Goal: Book appointment/travel/reservation

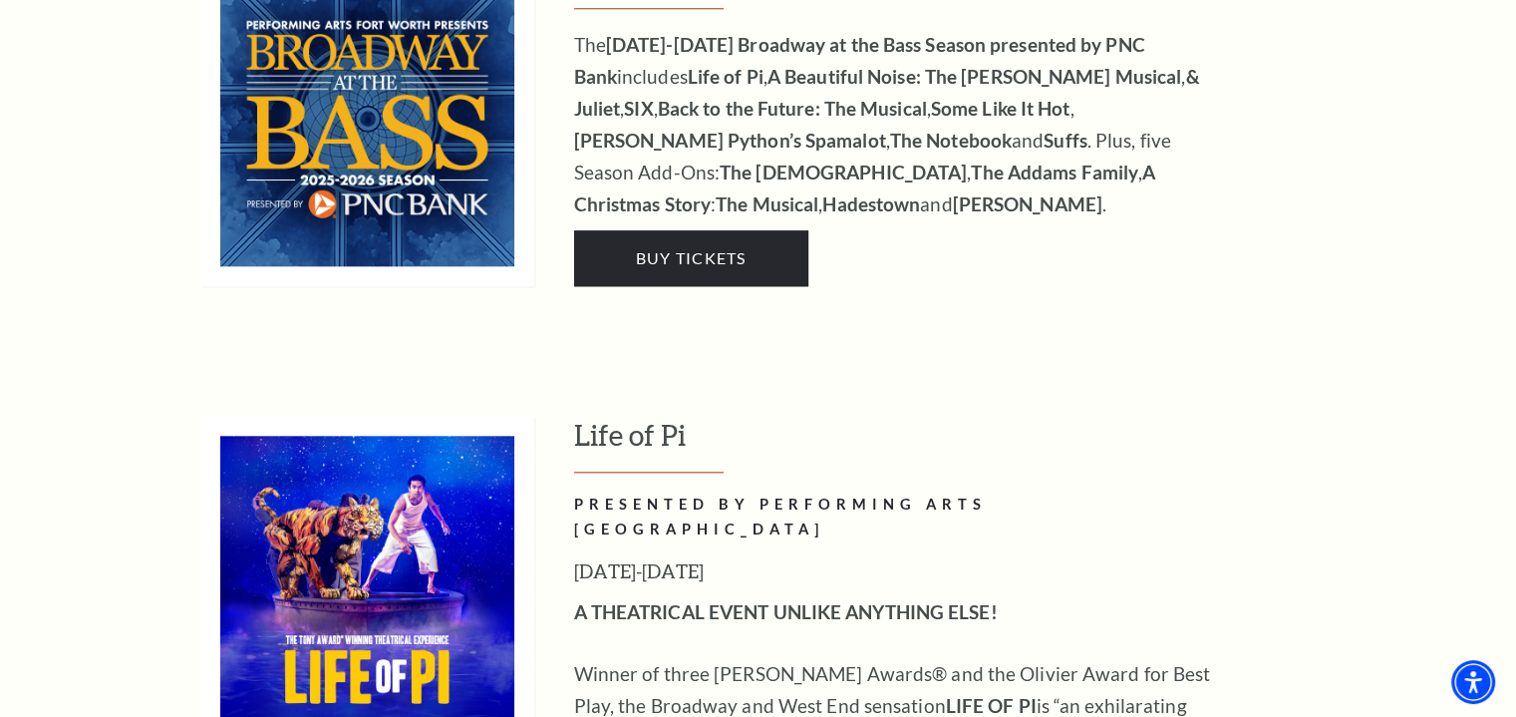
scroll to position [1685, 0]
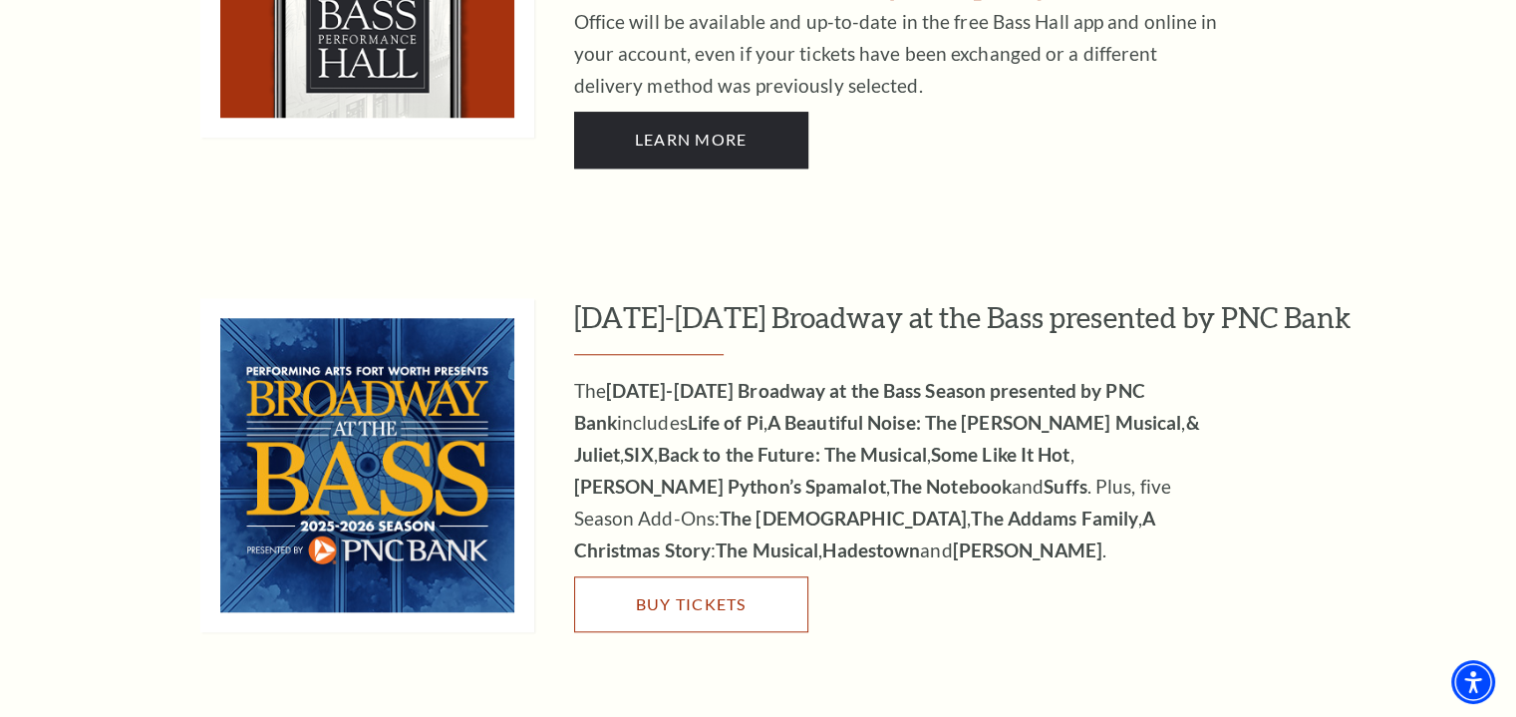
click at [720, 576] on link "Buy Tickets" at bounding box center [691, 604] width 234 height 56
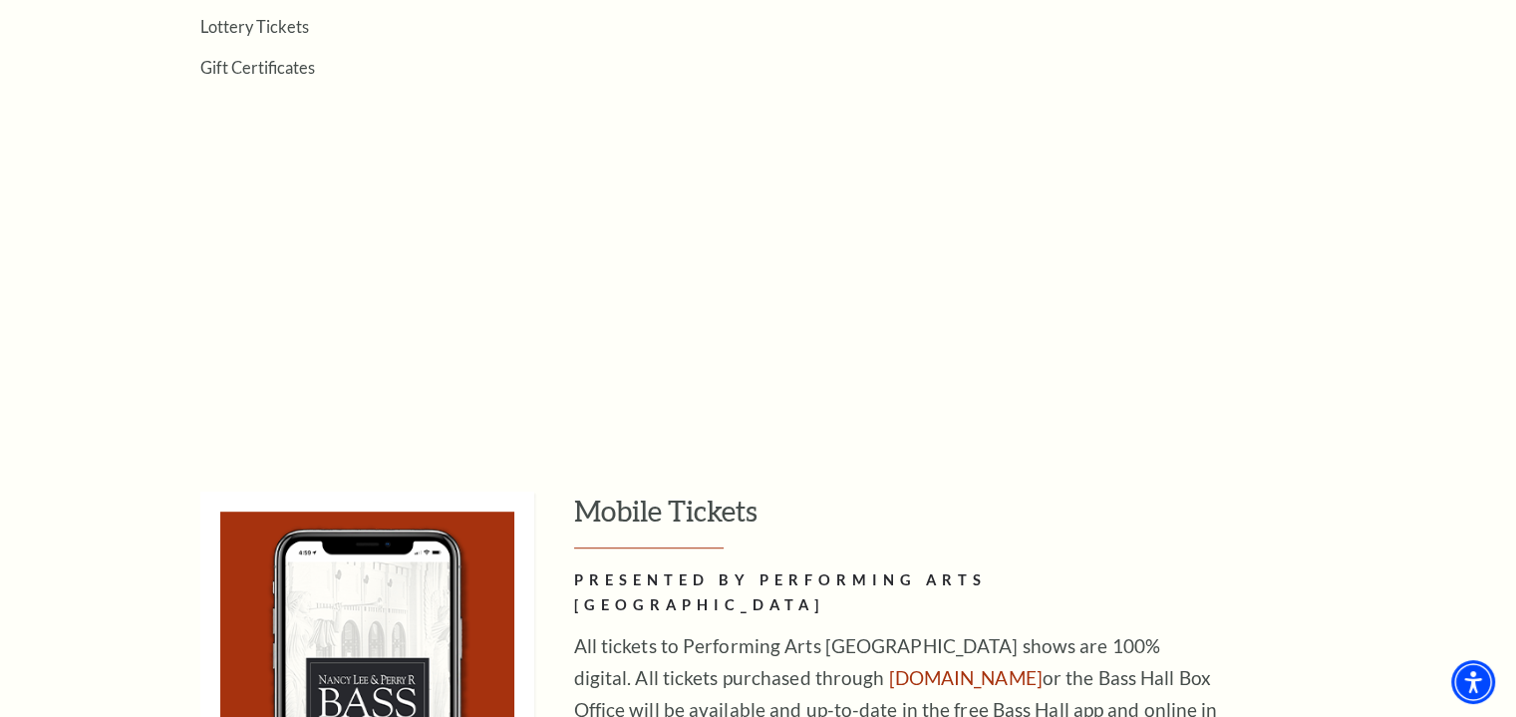
scroll to position [0, 0]
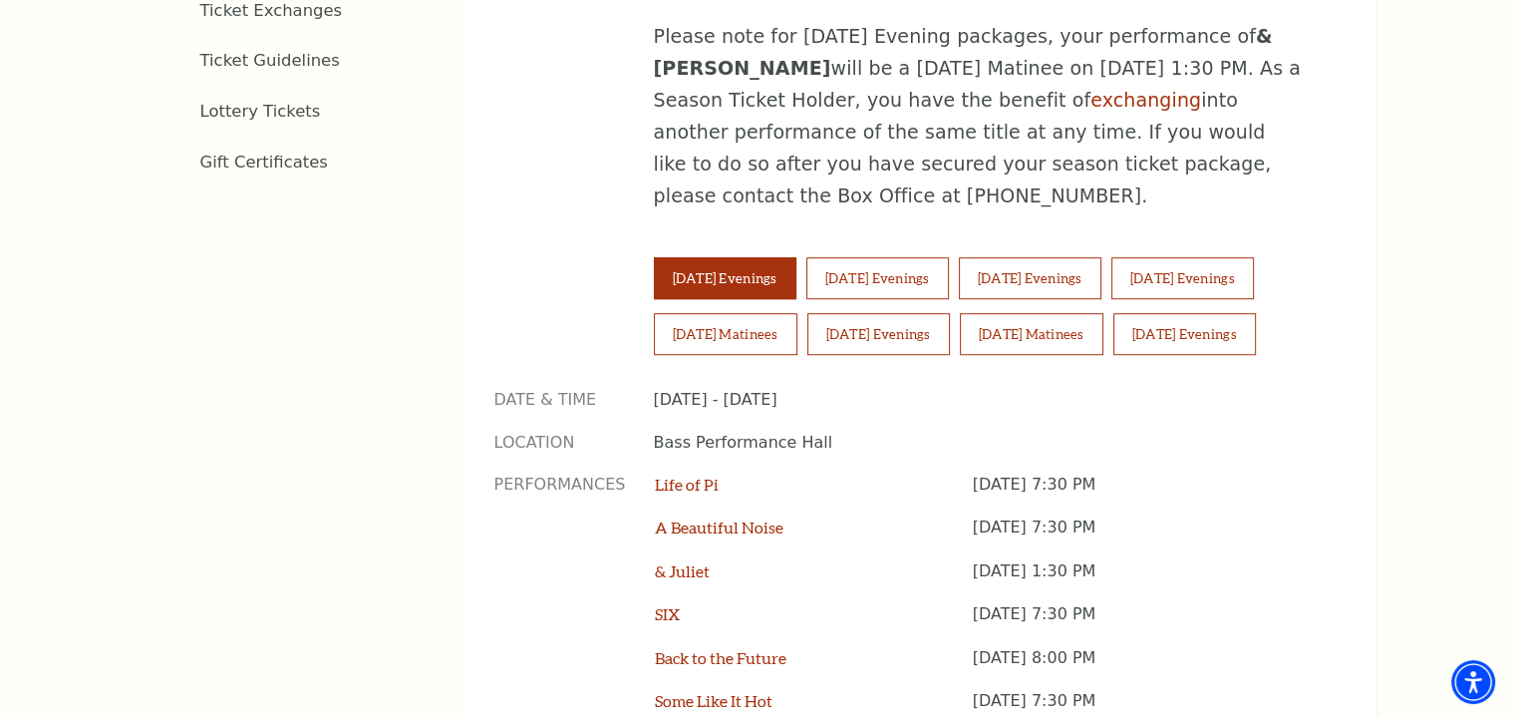
scroll to position [1215, 0]
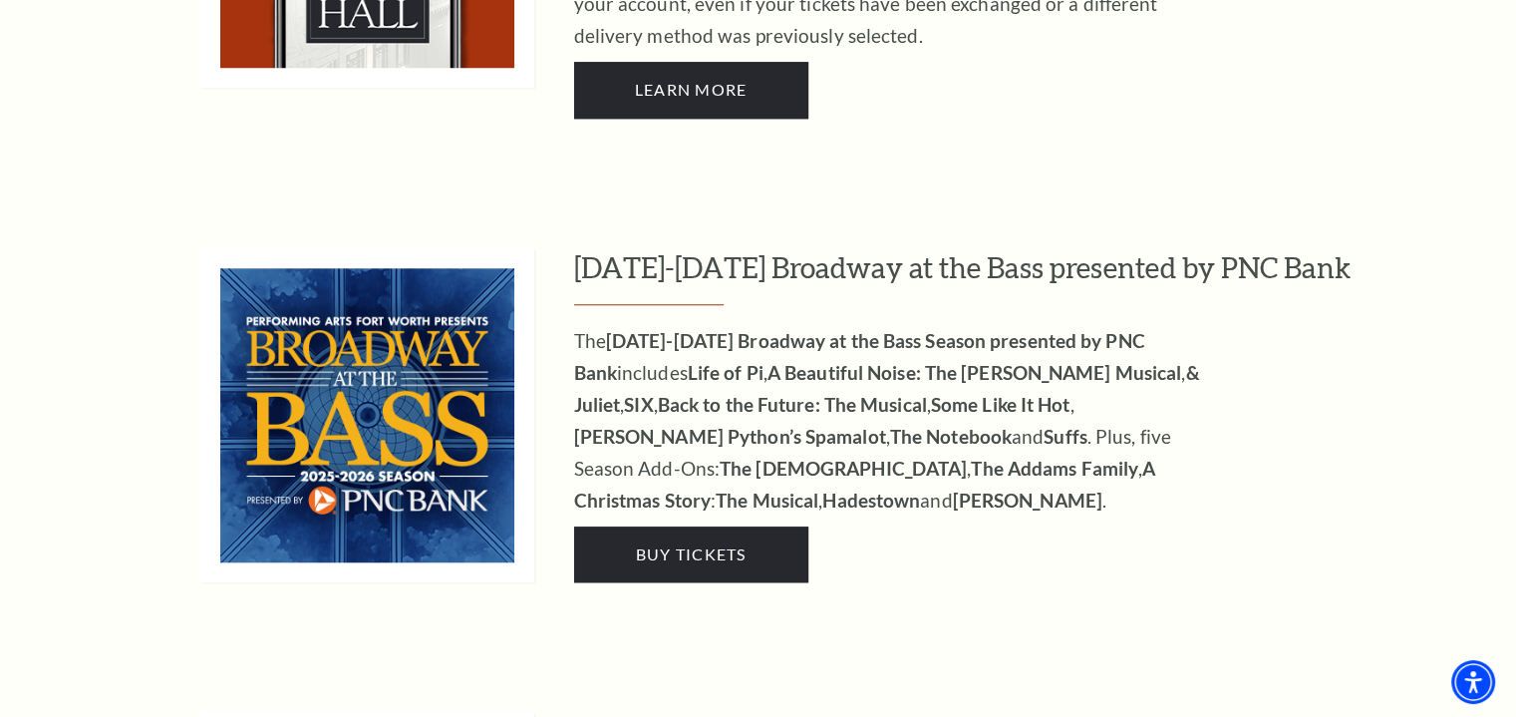
scroll to position [1685, 0]
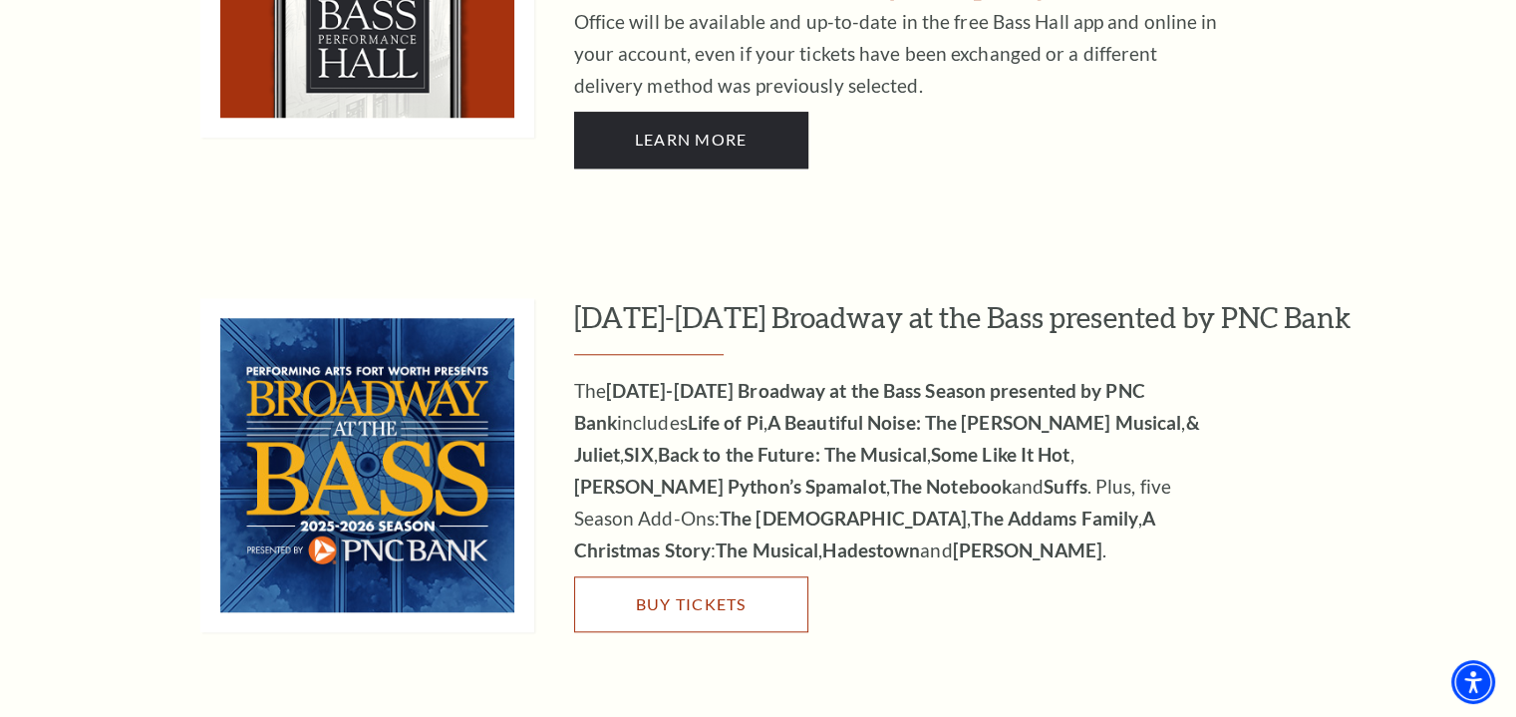
click at [703, 590] on link "Buy Tickets" at bounding box center [691, 604] width 234 height 56
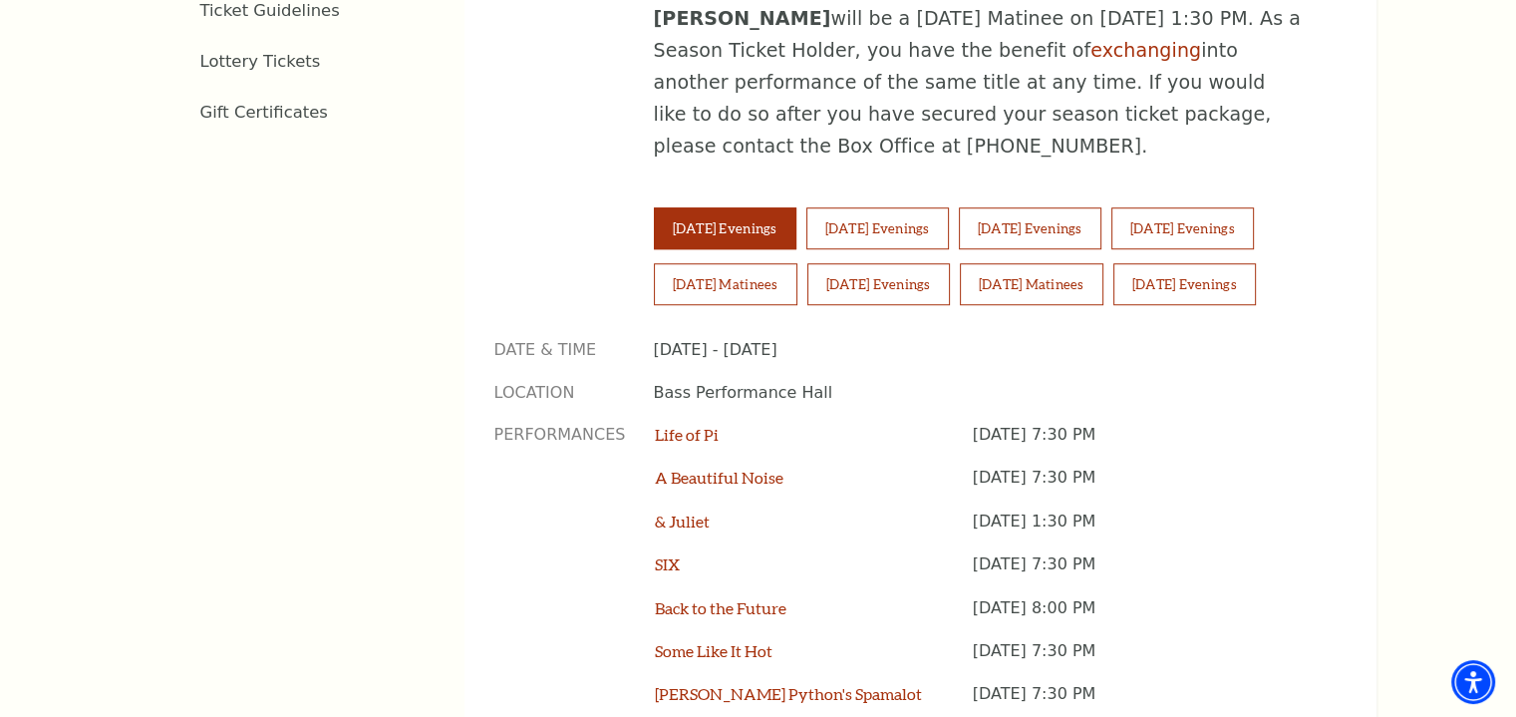
scroll to position [1383, 0]
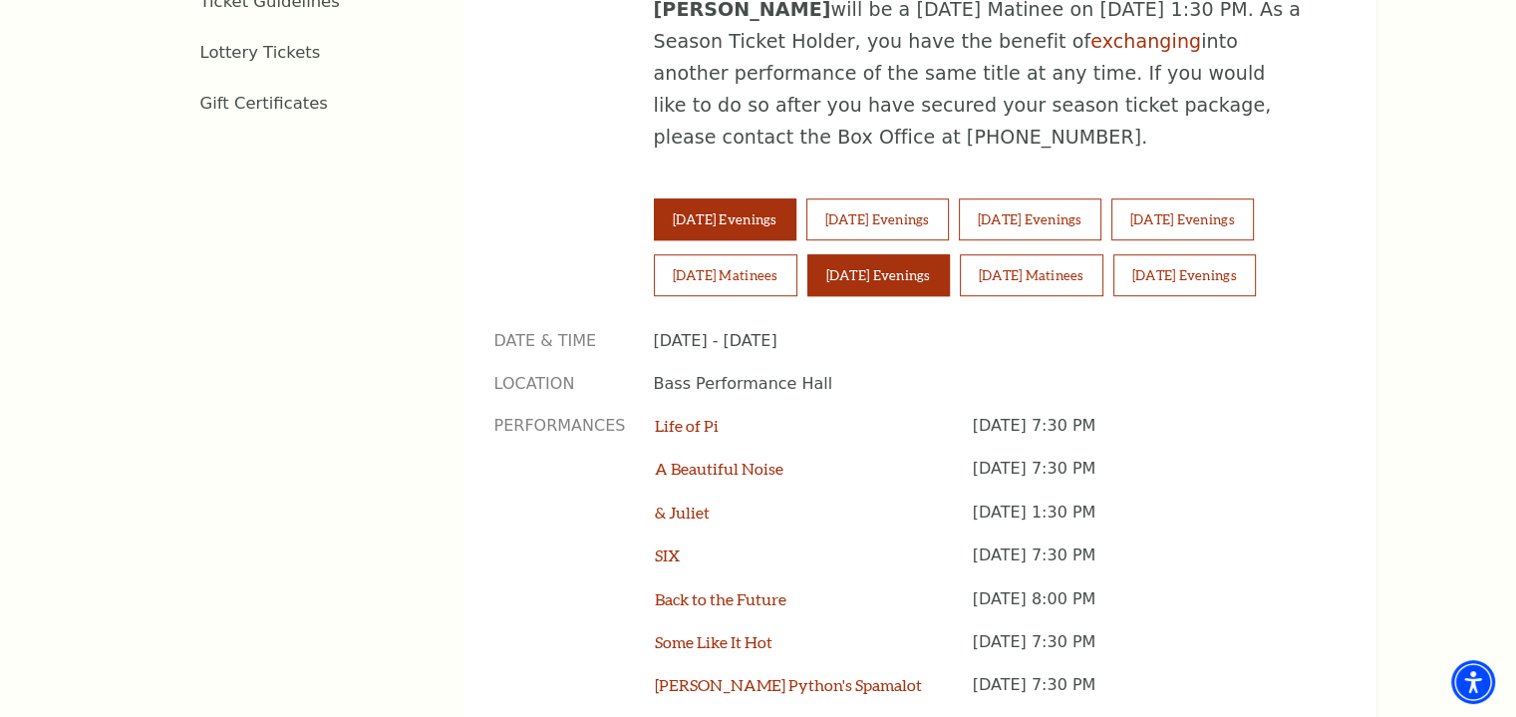
click at [933, 254] on button "Saturday Evenings" at bounding box center [879, 275] width 143 height 42
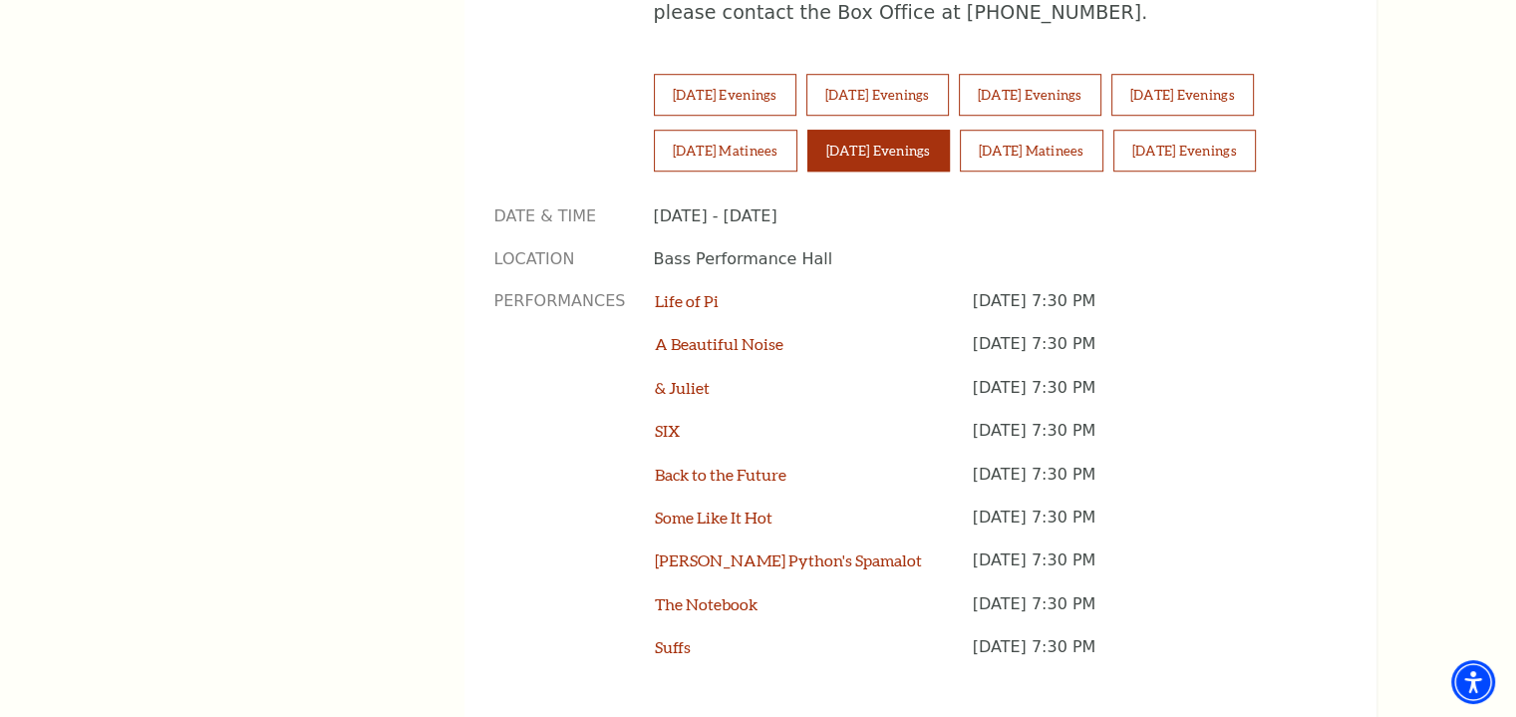
scroll to position [1493, 0]
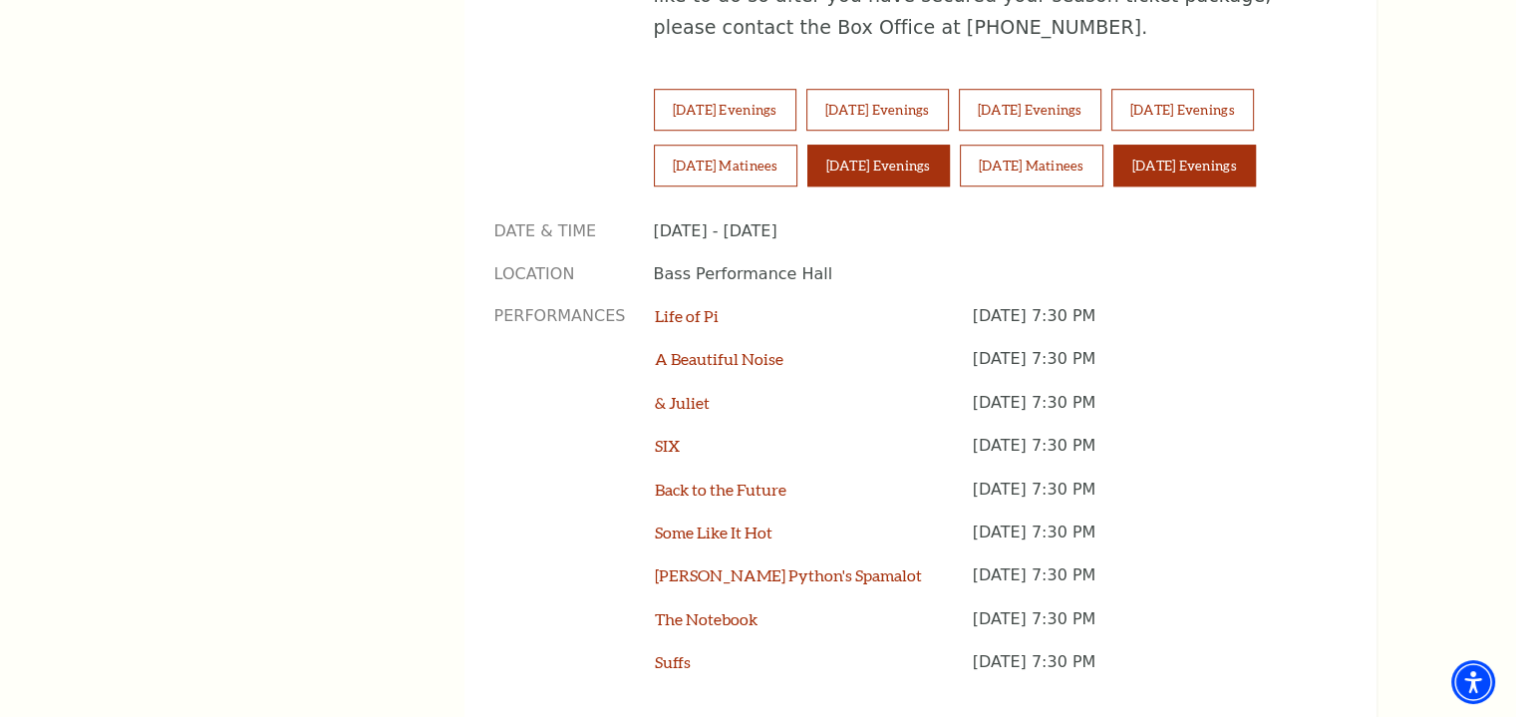
click at [1220, 145] on button "Sunday Evenings" at bounding box center [1185, 166] width 143 height 42
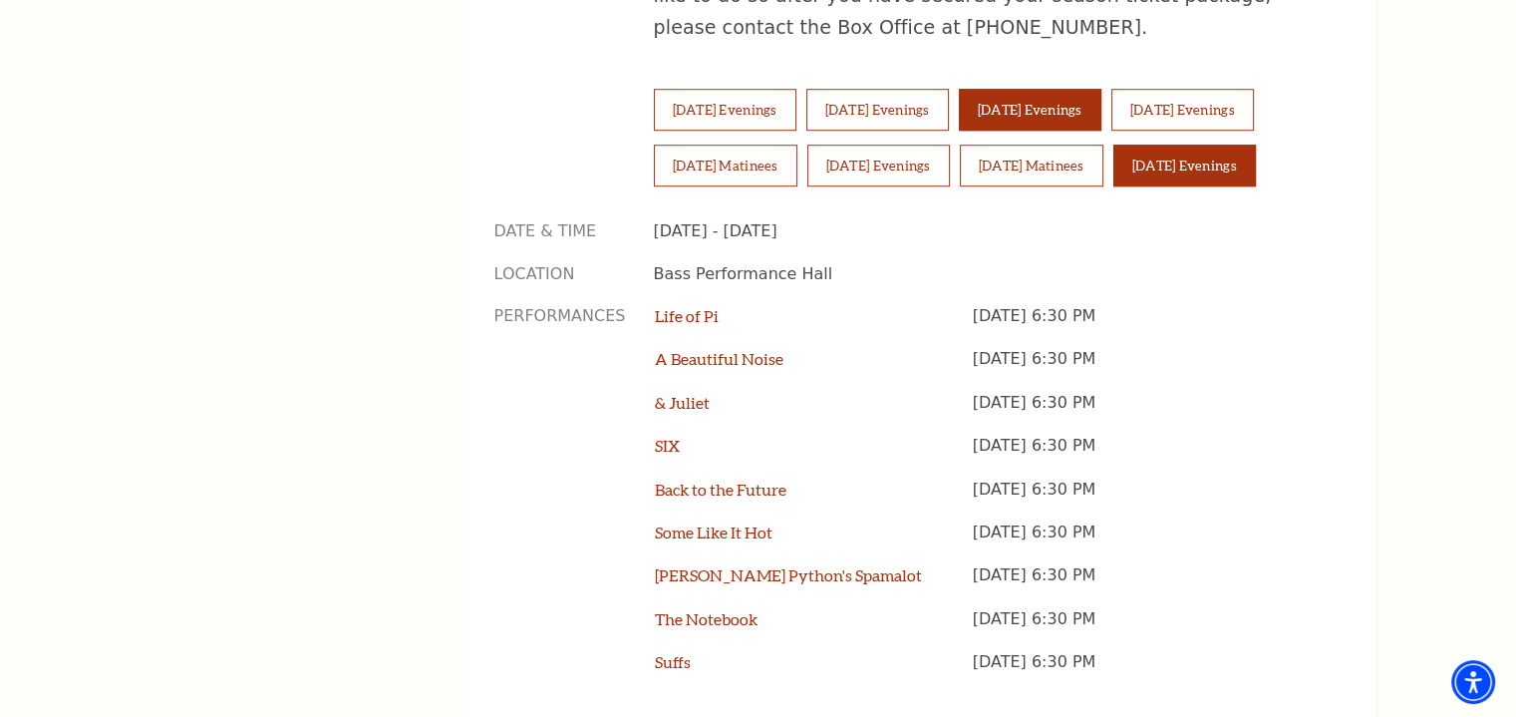
click at [1071, 89] on button "Thursday Evenings" at bounding box center [1030, 110] width 143 height 42
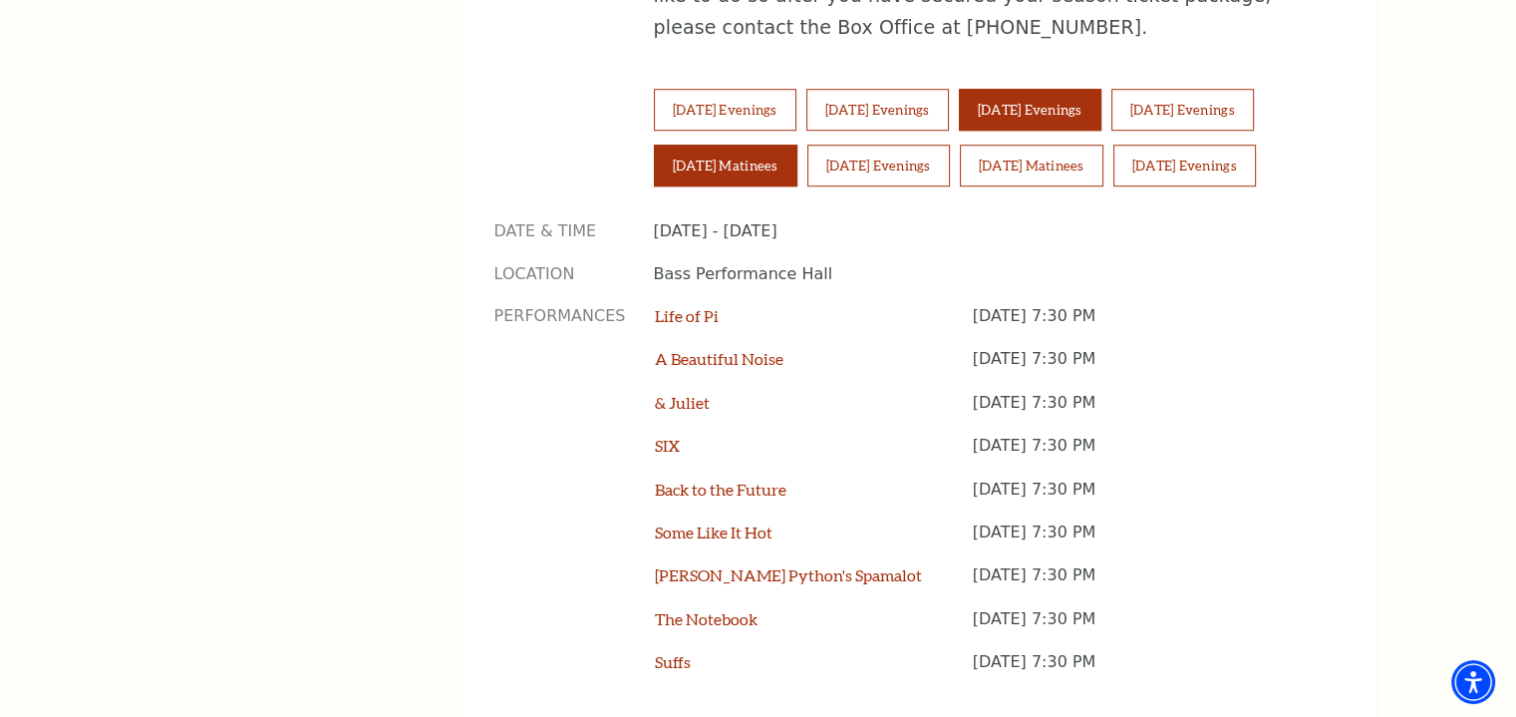
click at [742, 145] on button "Saturday Matinees" at bounding box center [726, 166] width 144 height 42
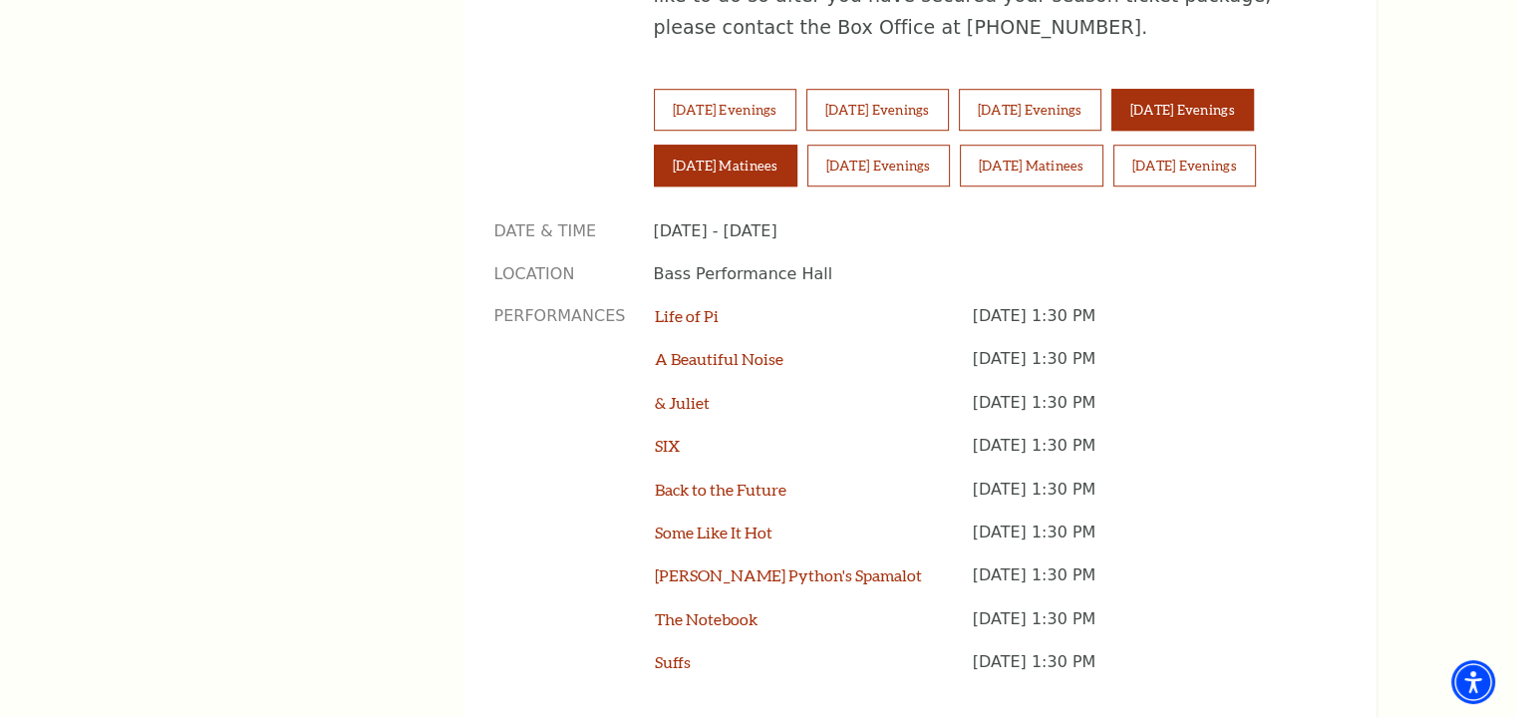
click at [1231, 89] on button "Friday Evenings" at bounding box center [1183, 110] width 143 height 42
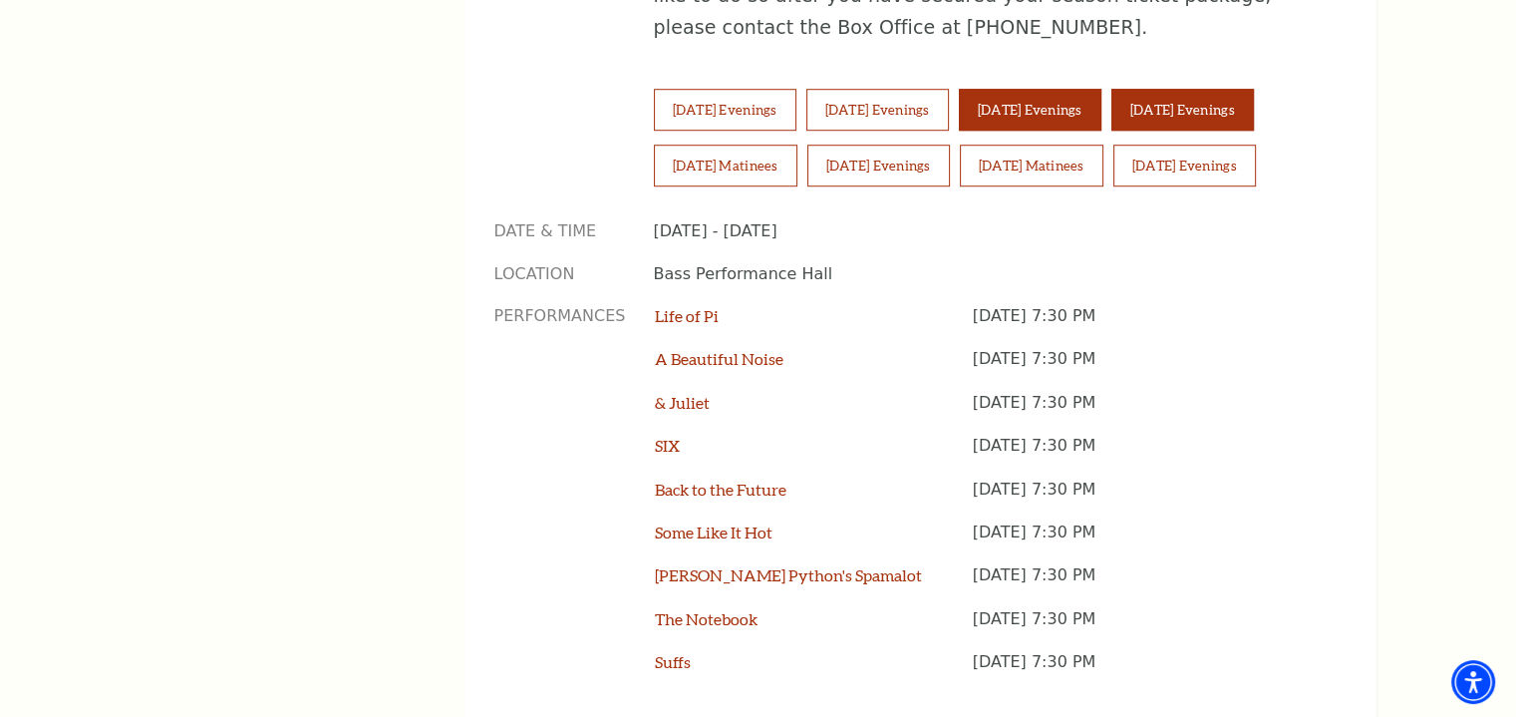
click at [1061, 89] on button "Thursday Evenings" at bounding box center [1030, 110] width 143 height 42
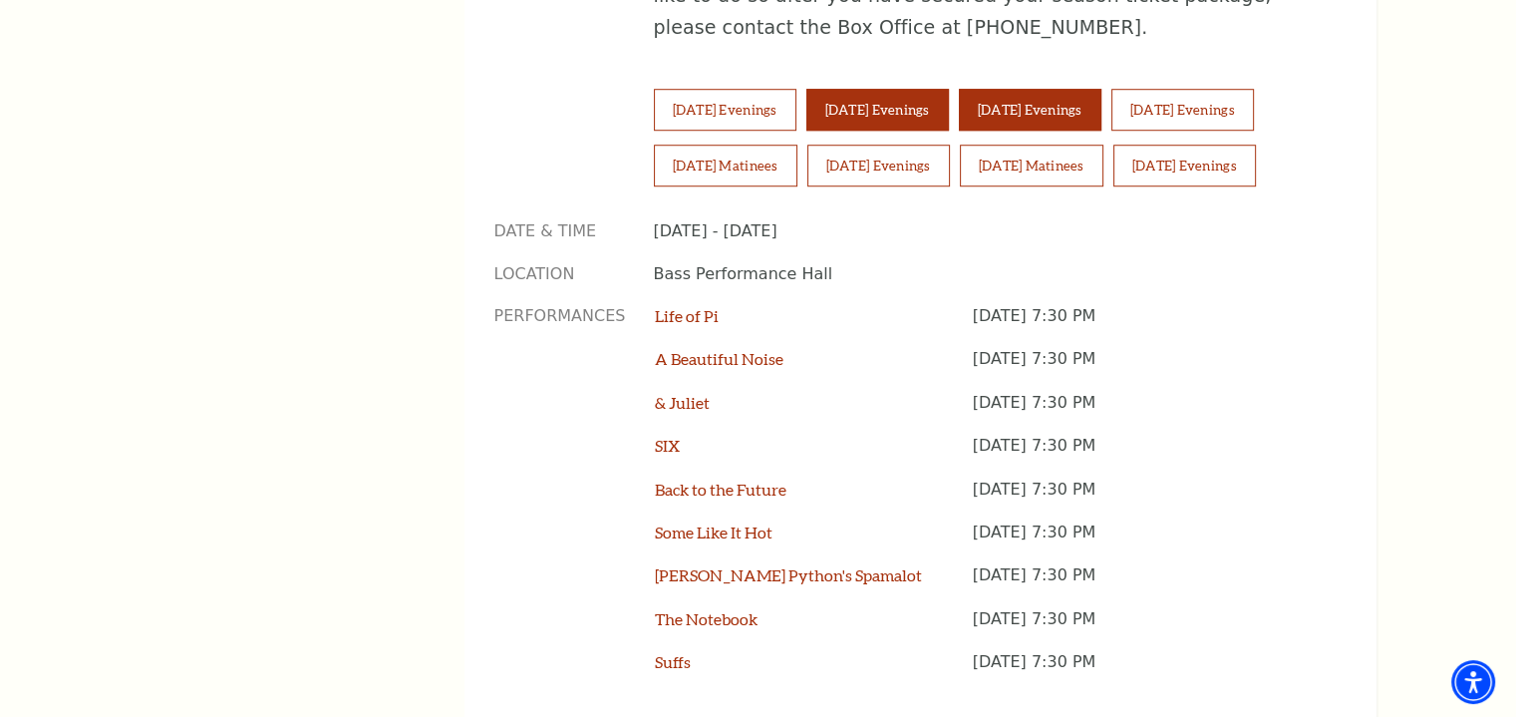
click at [925, 89] on button "Wednesday Evenings" at bounding box center [878, 110] width 143 height 42
click at [806, 89] on div "Tuesday Evenings Wednesday Evenings Thursday Evenings Friday Evenings Saturday …" at bounding box center [985, 145] width 663 height 112
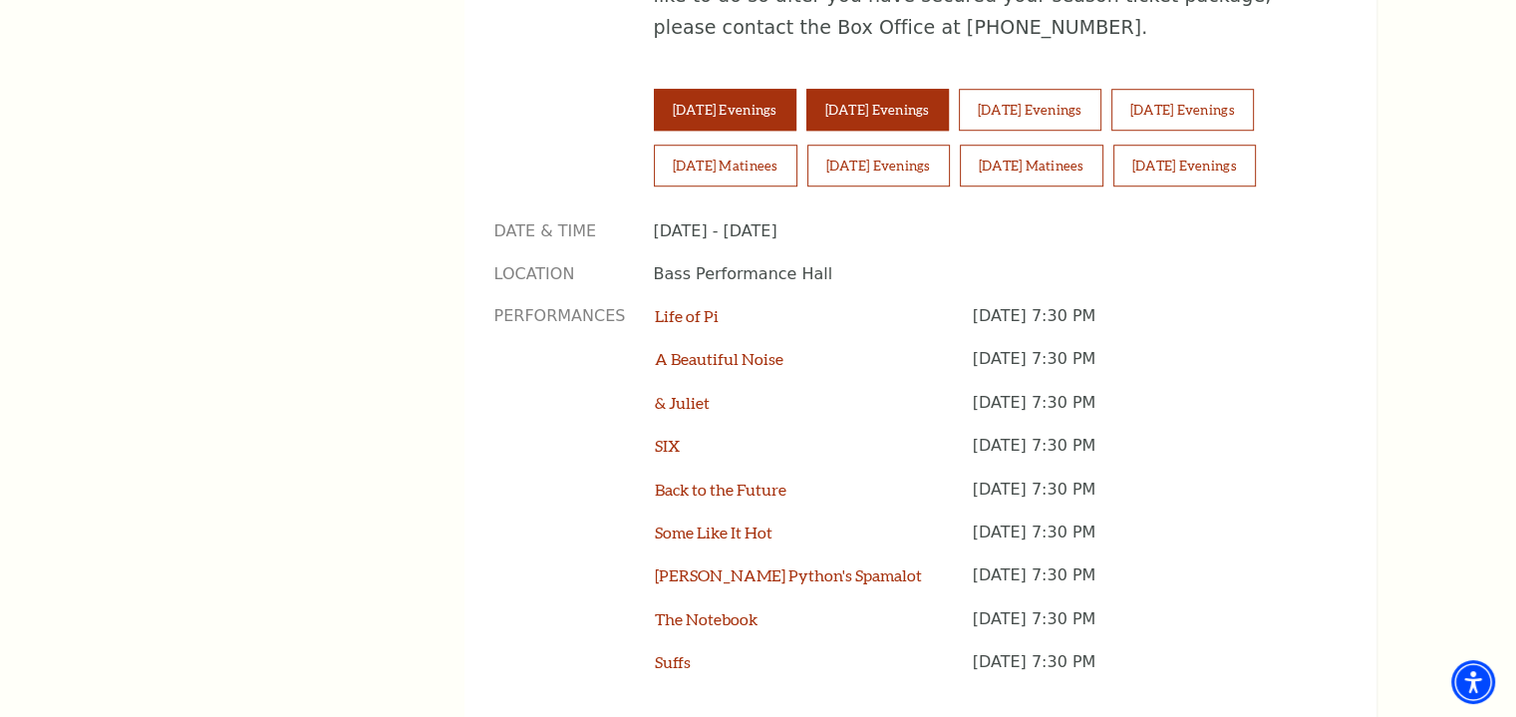
click at [751, 89] on button "Tuesday Evenings" at bounding box center [725, 110] width 143 height 42
